Goal: Find specific page/section: Find specific page/section

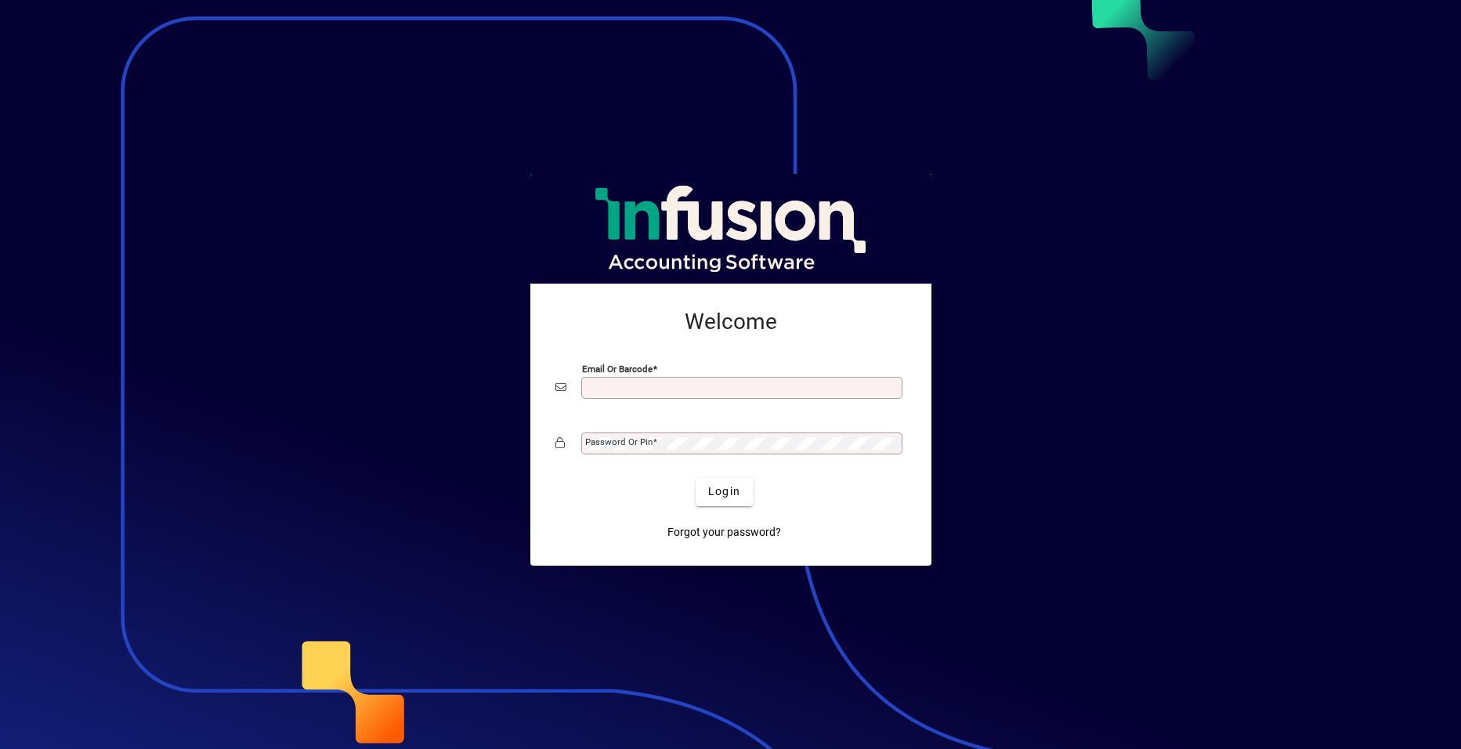
click at [612, 389] on input "Email or Barcode" at bounding box center [743, 388] width 317 height 13
type input "**********"
click at [653, 436] on span at bounding box center [655, 441] width 5 height 11
click at [696, 478] on button "Login" at bounding box center [724, 492] width 57 height 28
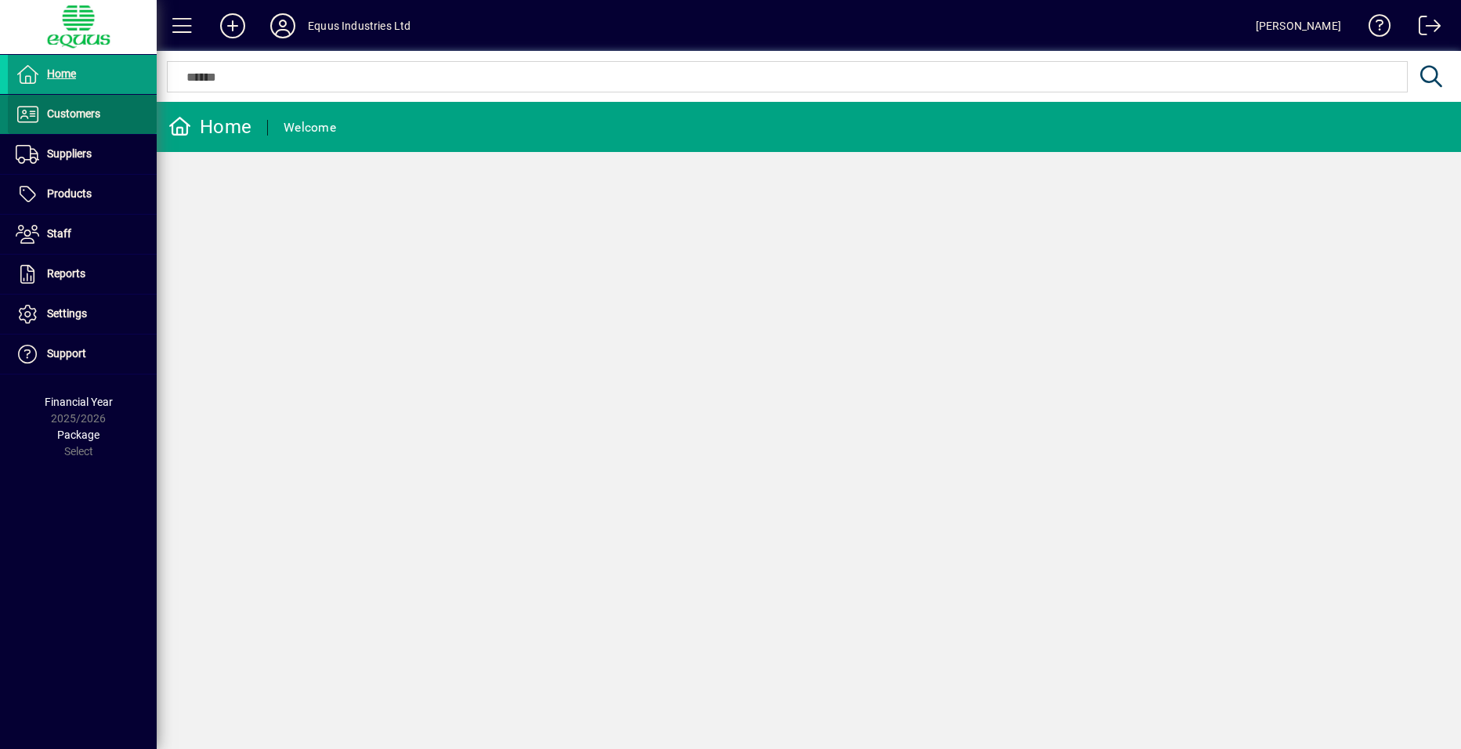
click at [85, 119] on span "Customers" at bounding box center [73, 113] width 53 height 13
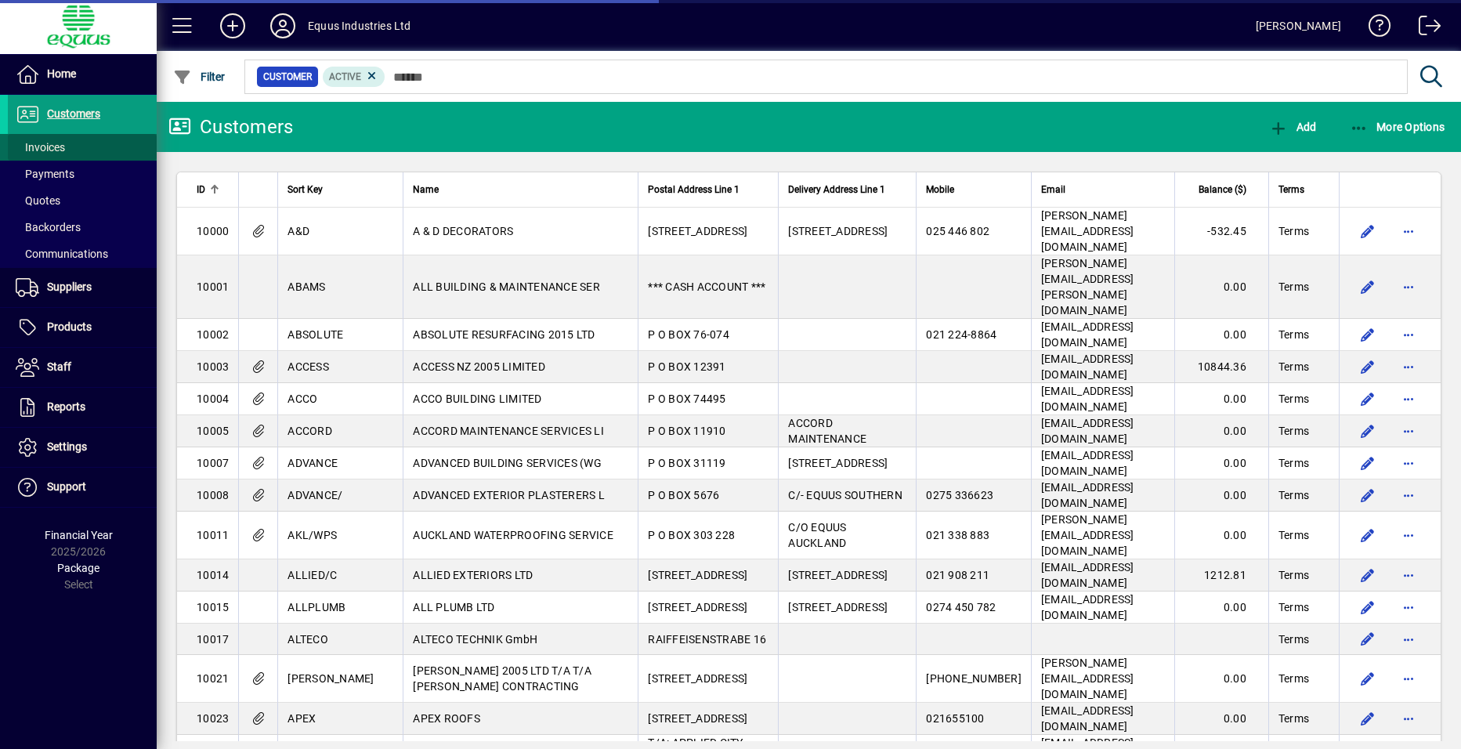
click at [50, 149] on span "Invoices" at bounding box center [40, 147] width 49 height 13
